Goal: Task Accomplishment & Management: Use online tool/utility

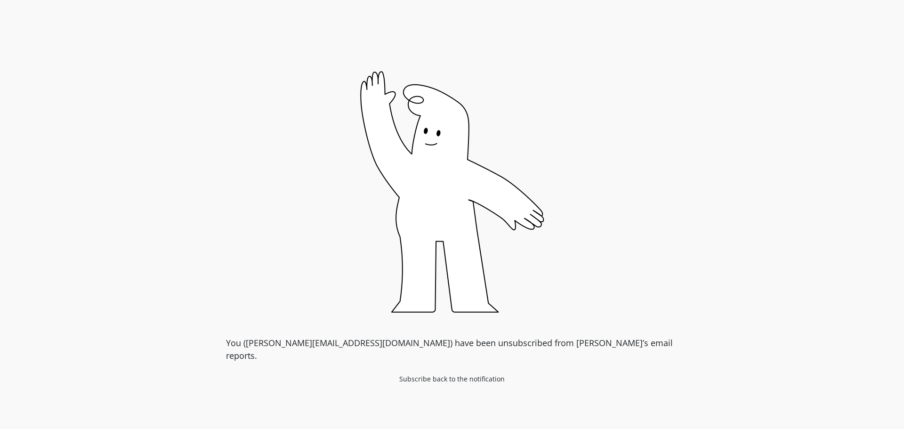
click at [616, 341] on div "You (gregoire@goessor.com) have been unsubscribed from Peel’s email reports. Su…" at bounding box center [452, 233] width 452 height 325
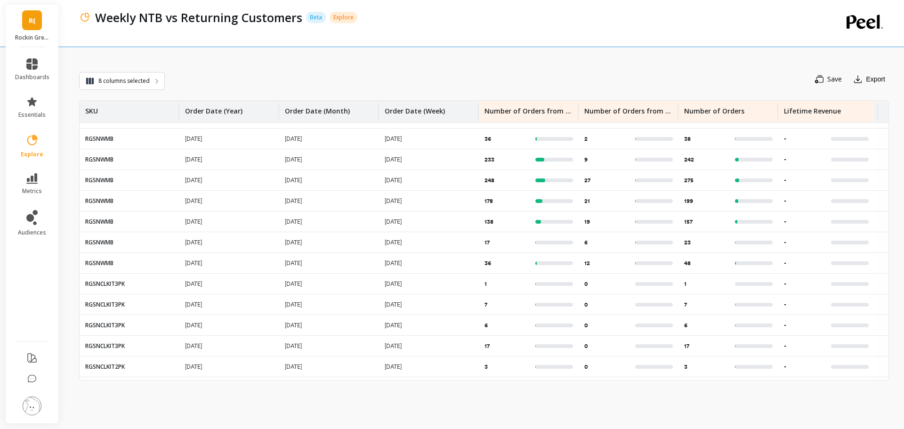
scroll to position [2686, 0]
drag, startPoint x: 291, startPoint y: 295, endPoint x: 323, endPoint y: 166, distance: 132.9
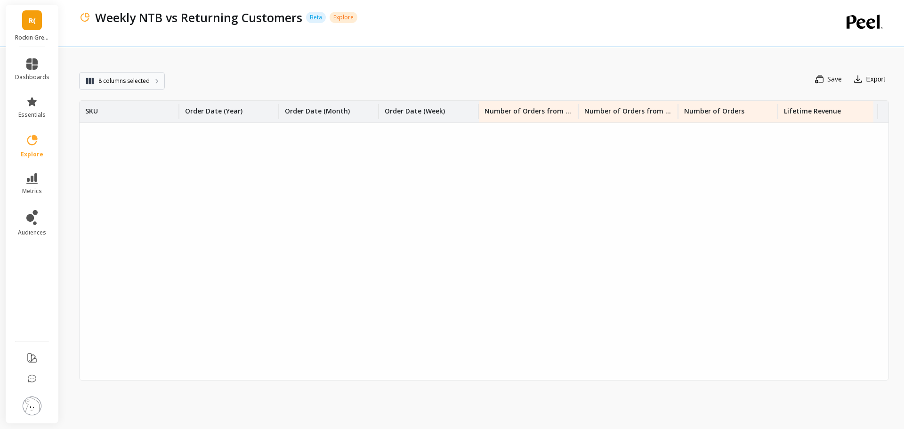
scroll to position [0, 0]
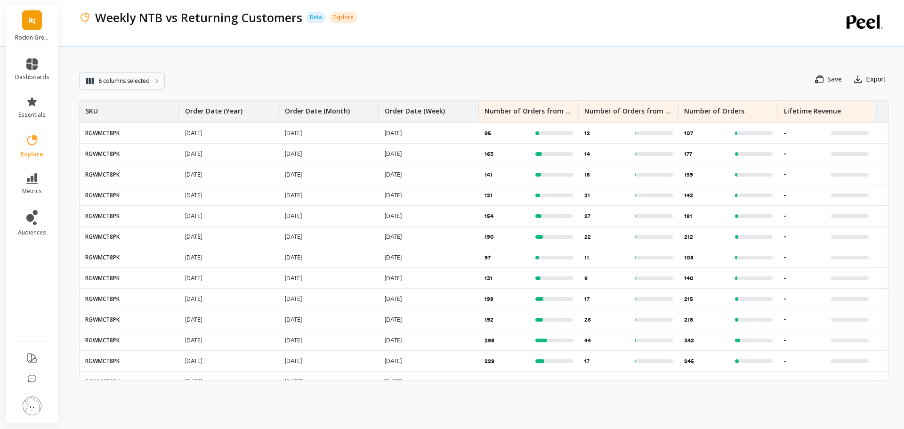
click at [147, 78] on span "8 columns selected" at bounding box center [123, 80] width 51 height 9
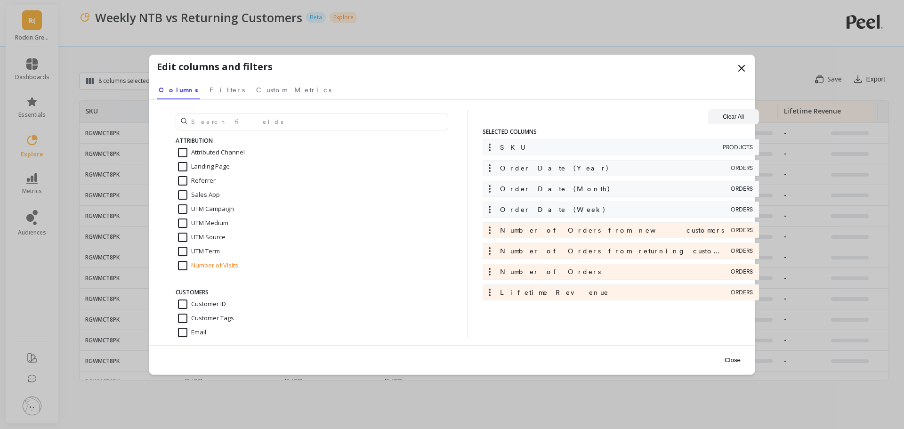
click at [186, 263] on input "Number of Visits" at bounding box center [208, 265] width 60 height 9
checkbox input "true"
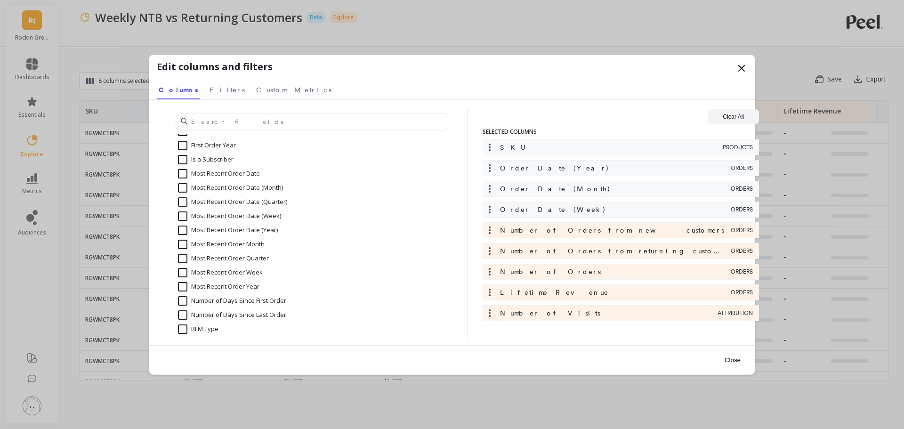
scroll to position [392, 0]
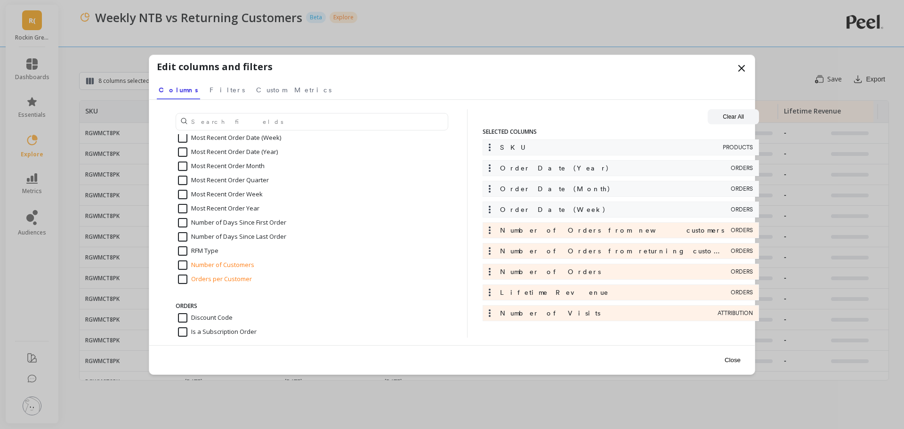
click at [185, 265] on input "Number of Customers" at bounding box center [216, 264] width 76 height 9
checkbox input "true"
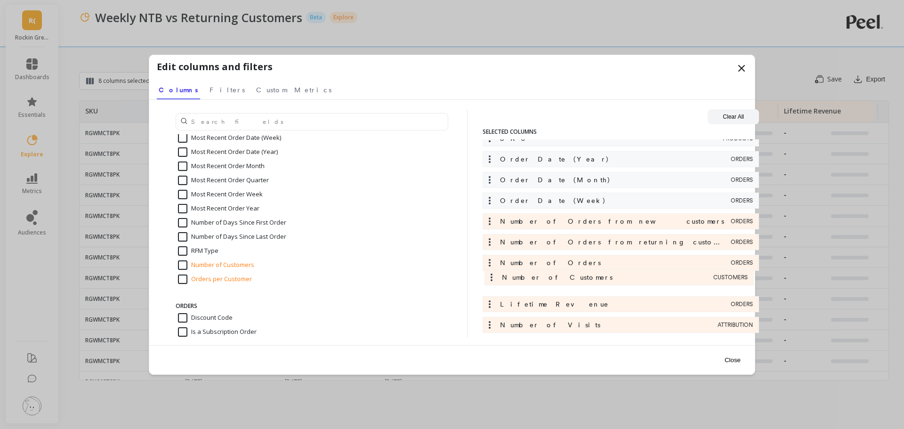
drag, startPoint x: 492, startPoint y: 329, endPoint x: 494, endPoint y: 278, distance: 50.4
click at [494, 278] on div "SKU PRODUCTS Order Date (Year) ORDERS Order Date (Month) ORDERS Order Date (Wee…" at bounding box center [620, 233] width 276 height 207
drag, startPoint x: 490, startPoint y: 221, endPoint x: 490, endPoint y: 298, distance: 76.7
click at [490, 298] on div "SKU PRODUCTS Order Date (Year) ORDERS Order Date (Month) ORDERS Order Date (Wee…" at bounding box center [620, 233] width 276 height 207
drag, startPoint x: 495, startPoint y: 224, endPoint x: 500, endPoint y: 287, distance: 62.8
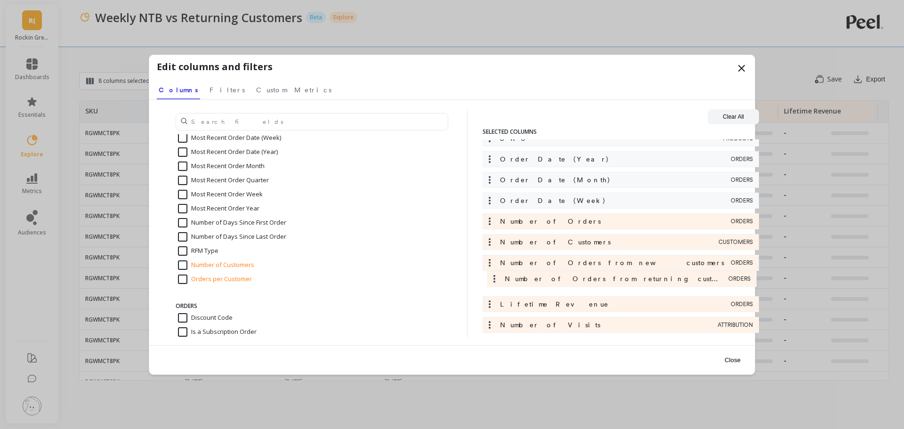
click at [500, 287] on div "SKU PRODUCTS Order Date (Year) ORDERS Order Date (Month) ORDERS Order Date (Wee…" at bounding box center [620, 233] width 276 height 207
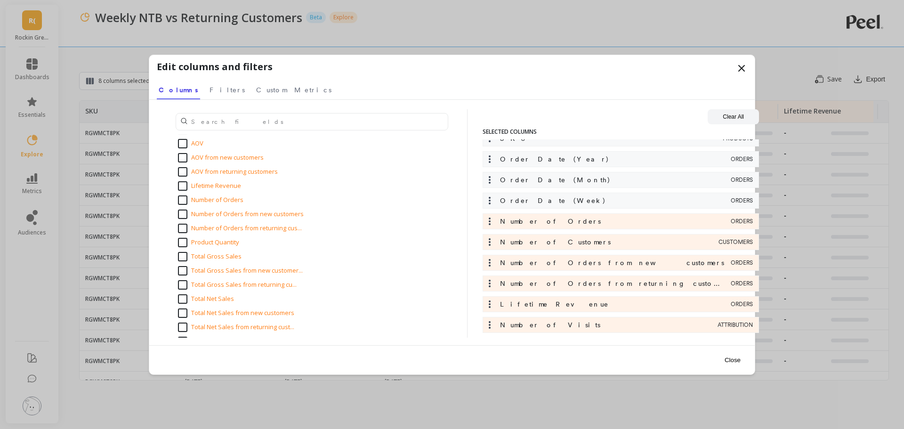
scroll to position [941, 0]
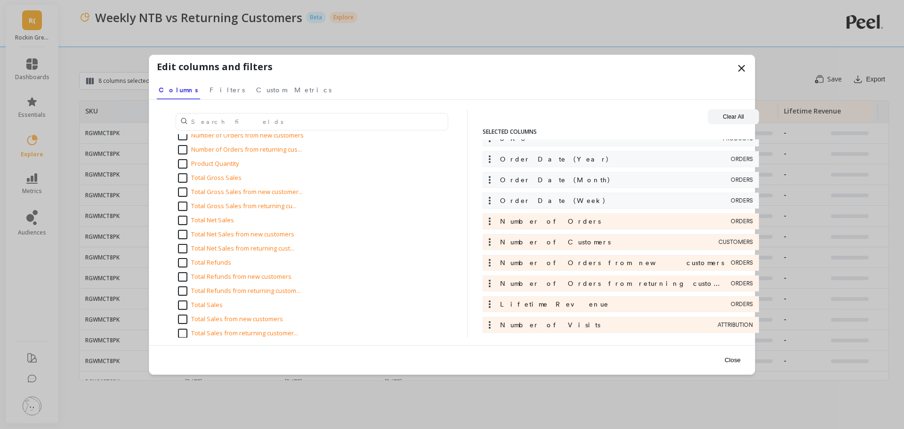
click at [183, 176] on input "Total Gross Sales" at bounding box center [210, 177] width 64 height 9
checkbox input "true"
click at [184, 193] on input "Total Gross Sales from new customer..." at bounding box center [240, 191] width 125 height 9
checkbox input "true"
click at [185, 207] on input "Total Gross Sales from returning cu..." at bounding box center [237, 205] width 119 height 9
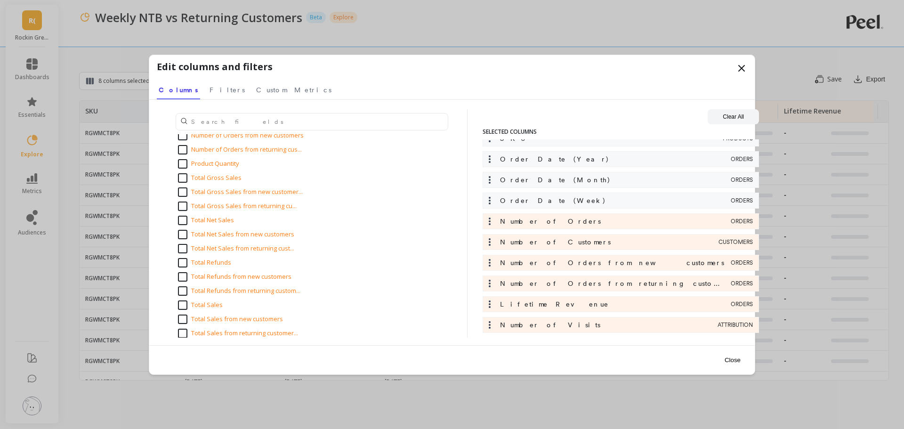
checkbox input "true"
click at [185, 175] on input "Total Gross Sales" at bounding box center [210, 177] width 64 height 9
checkbox input "false"
click at [184, 192] on input "Total Gross Sales from new customer..." at bounding box center [240, 191] width 125 height 9
checkbox input "false"
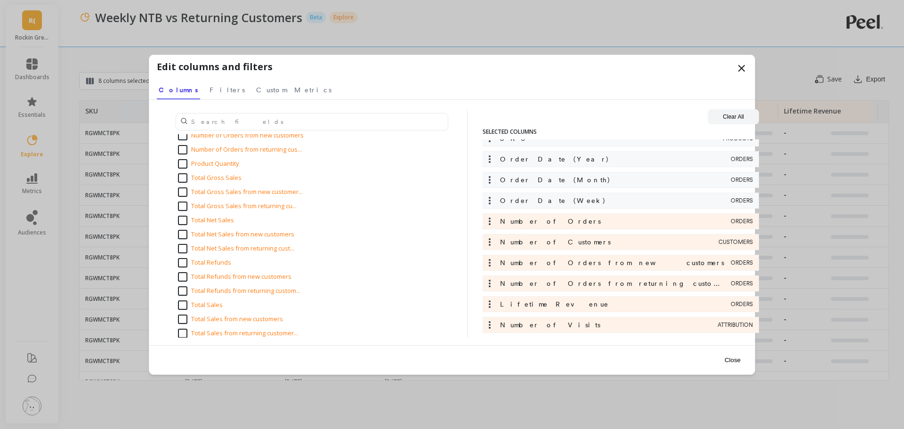
click at [187, 204] on input "Total Gross Sales from returning cu..." at bounding box center [237, 205] width 119 height 9
checkbox input "false"
click at [184, 224] on input "Total Net Sales" at bounding box center [206, 220] width 56 height 9
checkbox input "true"
click at [184, 235] on input "Total Net Sales from new customers" at bounding box center [236, 234] width 116 height 9
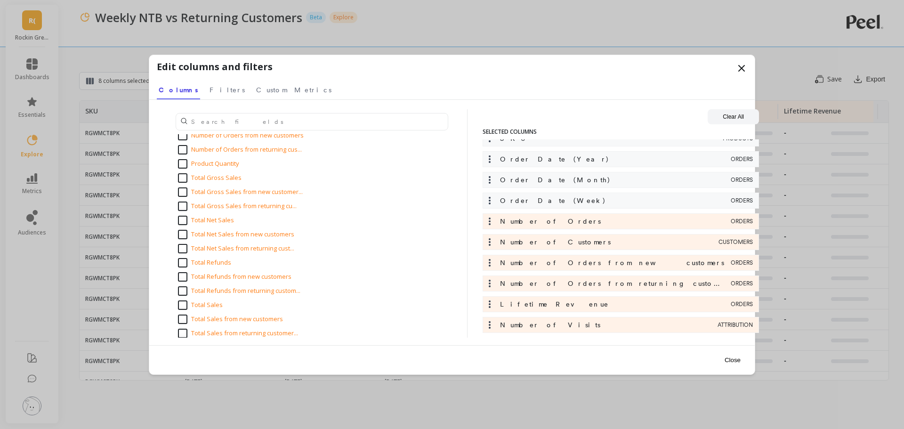
checkbox input "true"
click at [184, 244] on input "Total Net Sales from returning cust..." at bounding box center [236, 248] width 116 height 9
checkbox input "true"
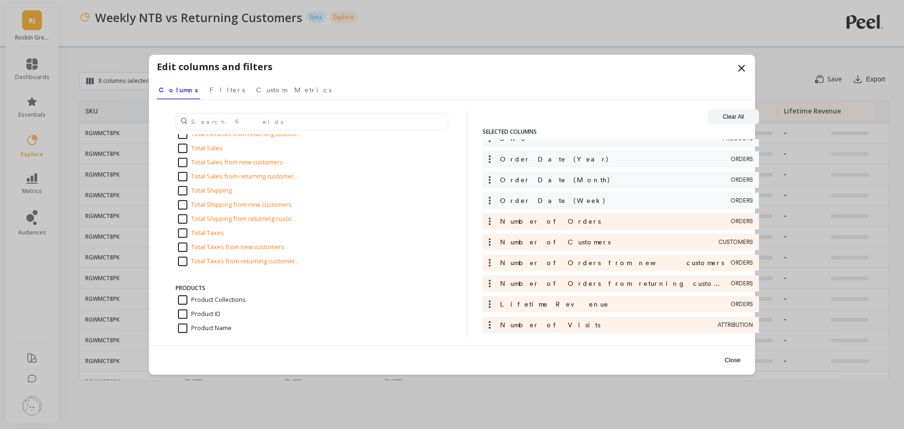
scroll to position [1240, 0]
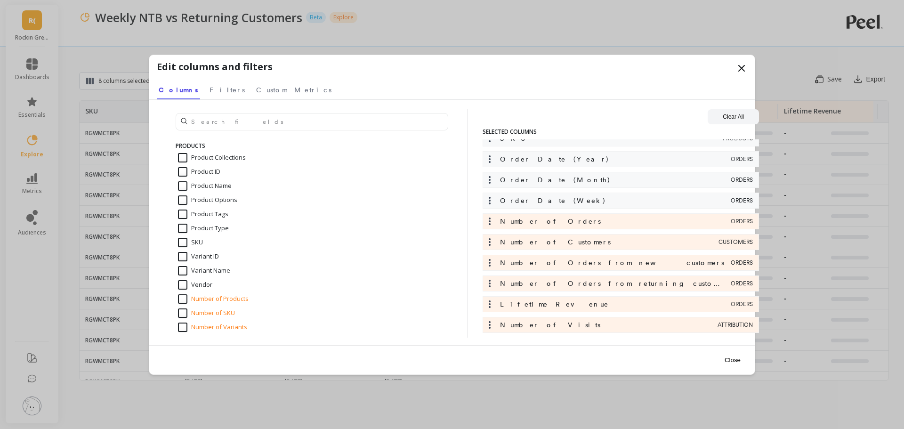
click at [732, 360] on button "Close" at bounding box center [733, 359] width 22 height 21
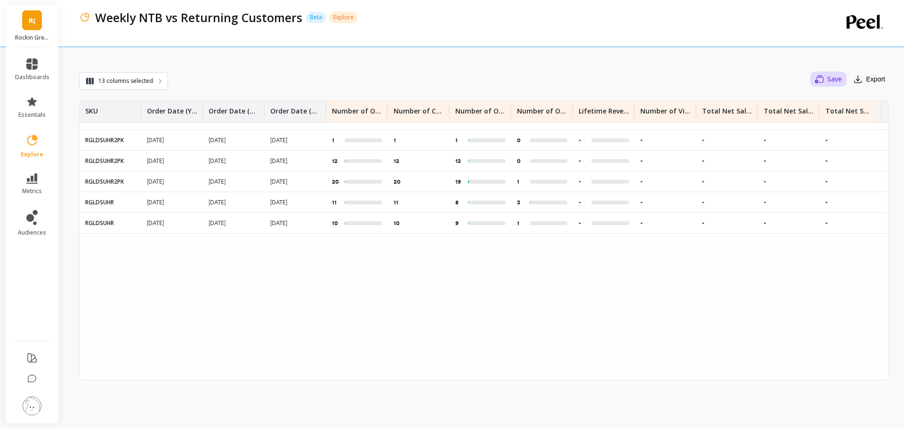
scroll to position [0, 0]
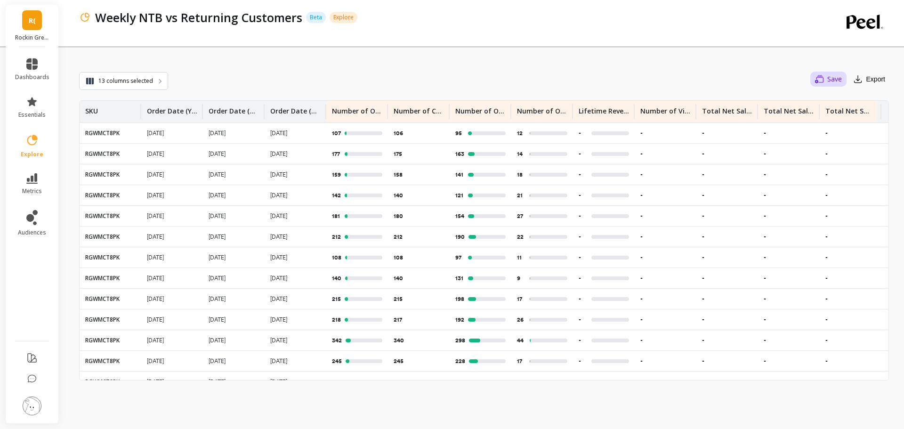
click at [824, 80] on button "Save" at bounding box center [828, 79] width 36 height 15
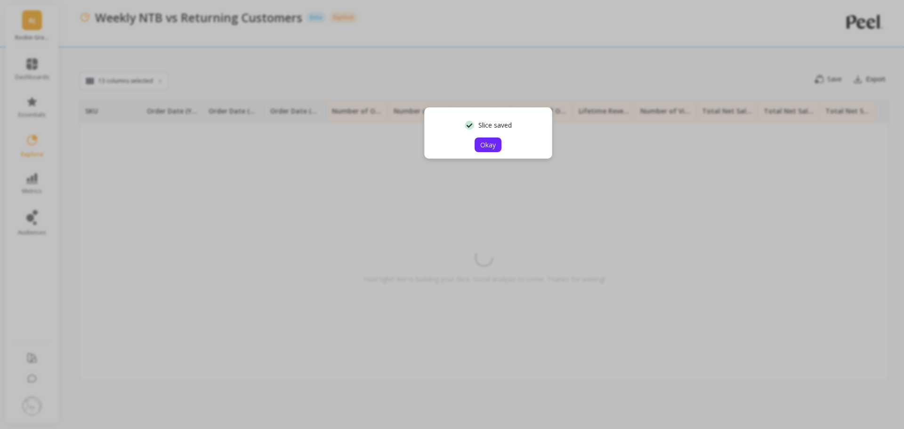
click at [487, 146] on span "Okay" at bounding box center [488, 144] width 16 height 9
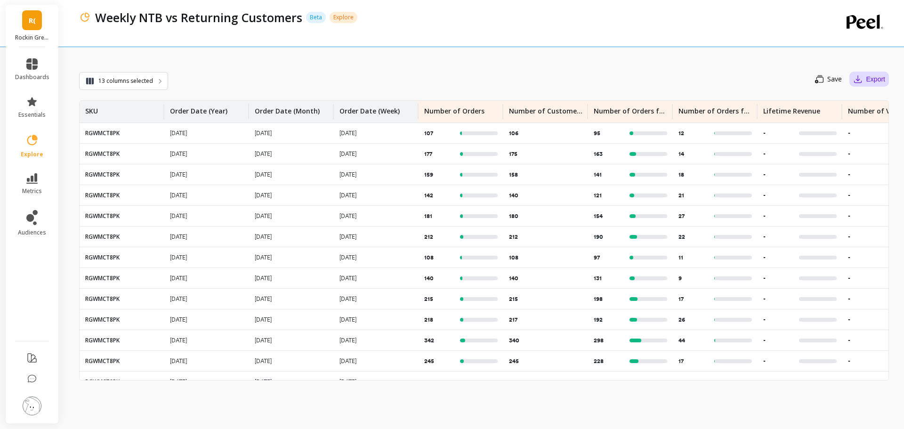
click at [867, 82] on button "Export" at bounding box center [869, 79] width 40 height 15
click at [838, 137] on span "Google Sheets" at bounding box center [845, 139] width 44 height 9
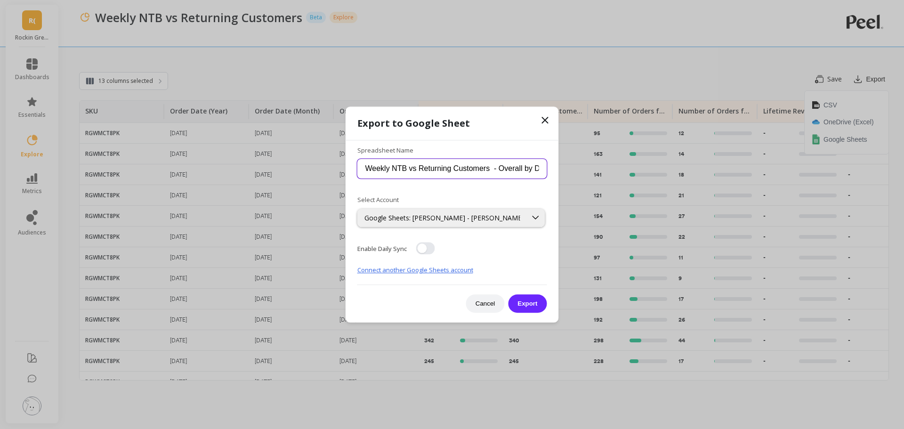
click at [395, 171] on input "Weekly NTB vs Returning Customers - Overall by Date" at bounding box center [452, 169] width 190 height 20
click at [469, 166] on input "Weekly NTB vs Returning Customers - Overall by Date" at bounding box center [452, 169] width 190 height 20
drag, startPoint x: 498, startPoint y: 165, endPoint x: 515, endPoint y: 170, distance: 18.5
click at [515, 170] on input "Weekly NTB vs Returning Customers - Overall by Date" at bounding box center [452, 169] width 190 height 20
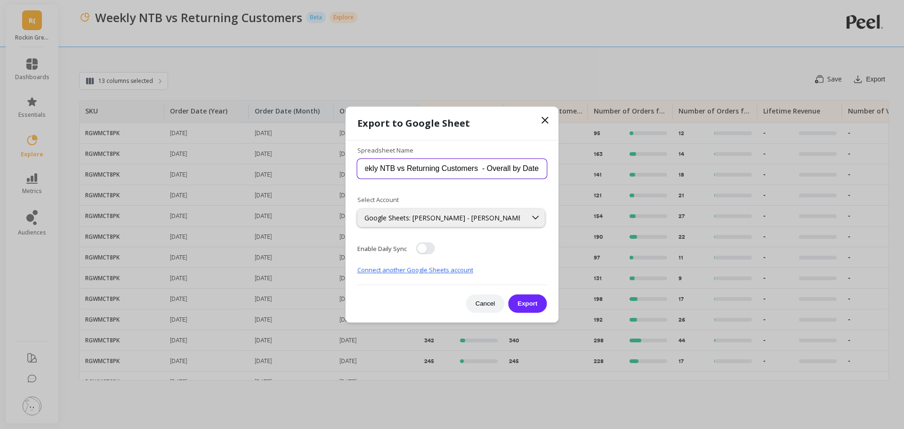
click at [485, 173] on input "Weekly NTB vs Returning Customers - Overall by Date" at bounding box center [452, 169] width 190 height 20
click at [455, 173] on input "Weekly NTB vs Returning Customers - Overall by Date" at bounding box center [452, 169] width 190 height 20
click at [399, 168] on input "Weekly NTB vs Returning Customers - Overall by Date" at bounding box center [452, 169] width 190 height 20
click at [397, 169] on input "Weekly NTB vs Returning Customers - Overall by Date" at bounding box center [452, 169] width 190 height 20
drag, startPoint x: 398, startPoint y: 168, endPoint x: 479, endPoint y: 169, distance: 81.0
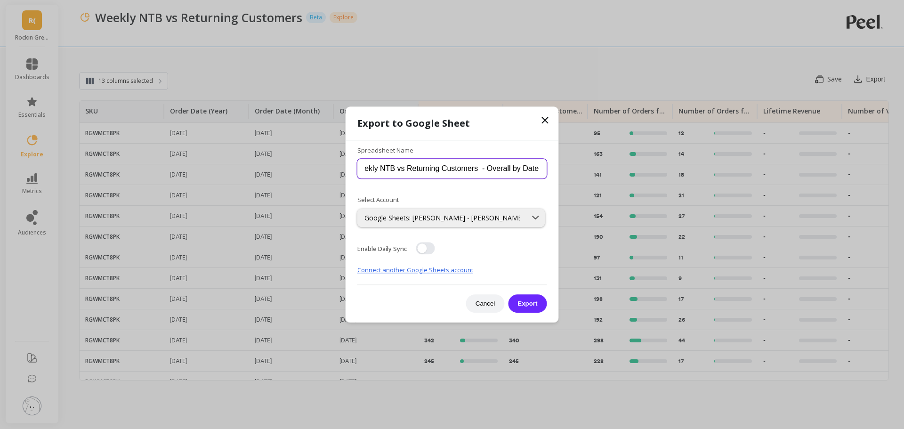
click at [479, 169] on input "Weekly NTB vs Returning Customers - Overall by Date" at bounding box center [452, 169] width 190 height 20
type input "Weekly NTB - Overall by Date"
click at [424, 250] on button "button" at bounding box center [425, 248] width 19 height 12
click at [392, 308] on div "Cancel Export" at bounding box center [452, 298] width 190 height 28
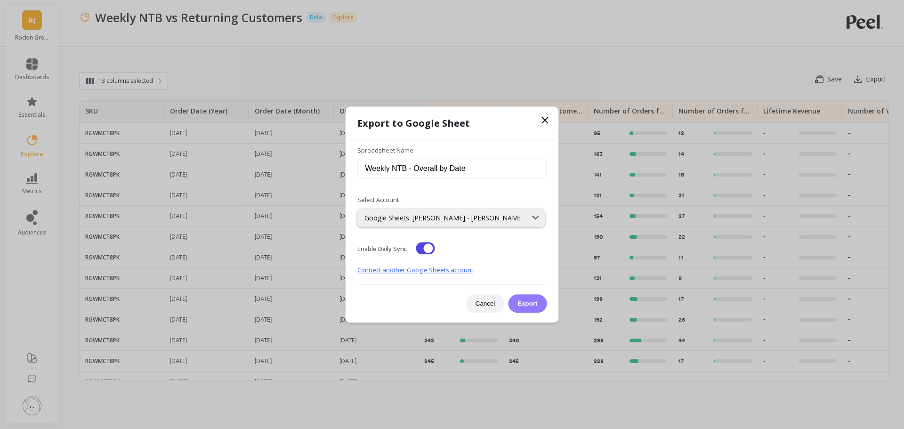
click at [523, 305] on button "Export" at bounding box center [527, 303] width 39 height 18
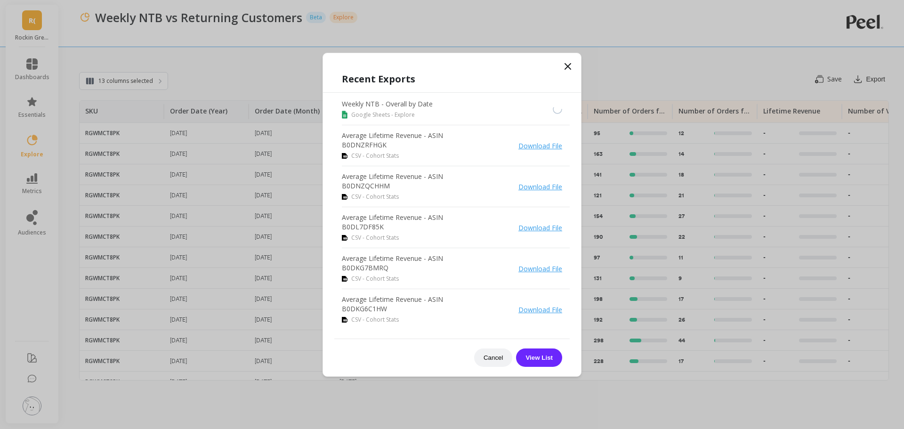
click at [423, 82] on h1 "Recent Exports" at bounding box center [452, 79] width 220 height 14
click at [526, 109] on link "Visit Spreadsheet" at bounding box center [536, 109] width 52 height 9
